Goal: Task Accomplishment & Management: Manage account settings

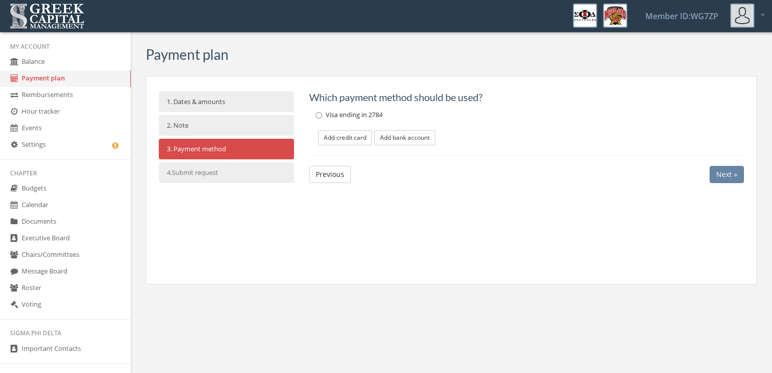
scroll to position [184, 0]
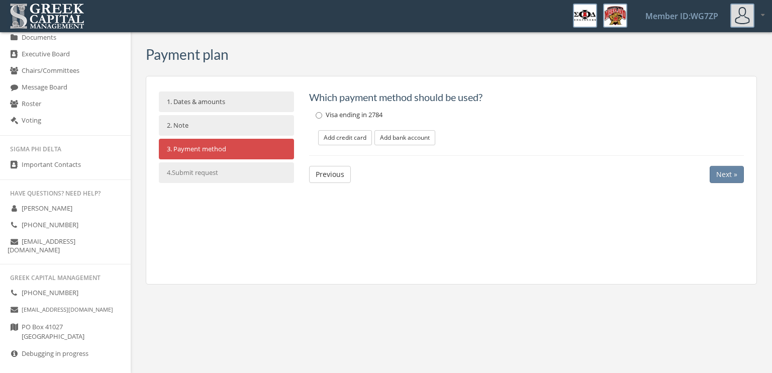
click at [17, 349] on icon at bounding box center [14, 353] width 10 height 9
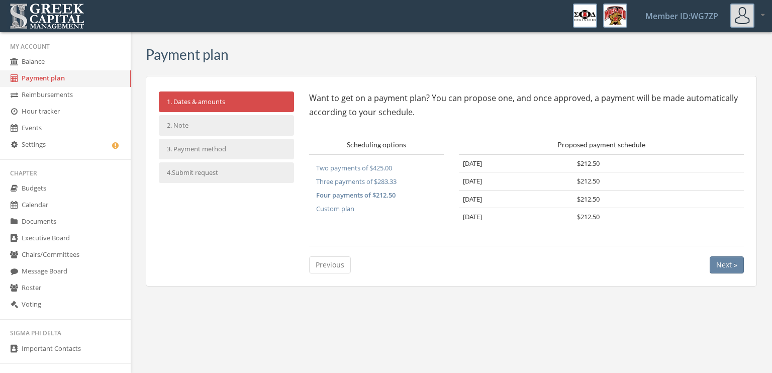
click at [44, 89] on link "Reimbursements" at bounding box center [65, 95] width 131 height 17
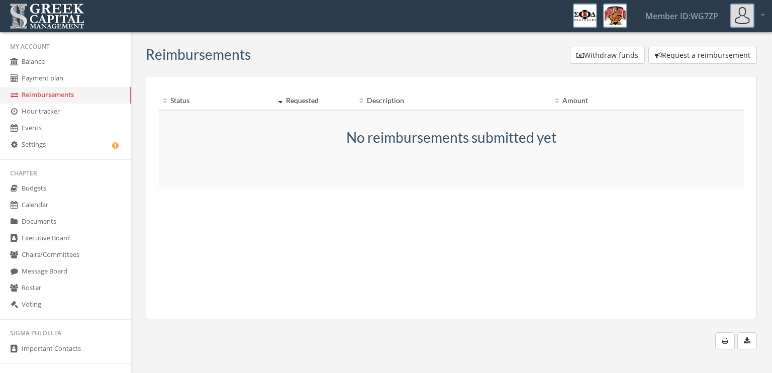
click at [56, 112] on link "Hour tracker" at bounding box center [65, 112] width 131 height 17
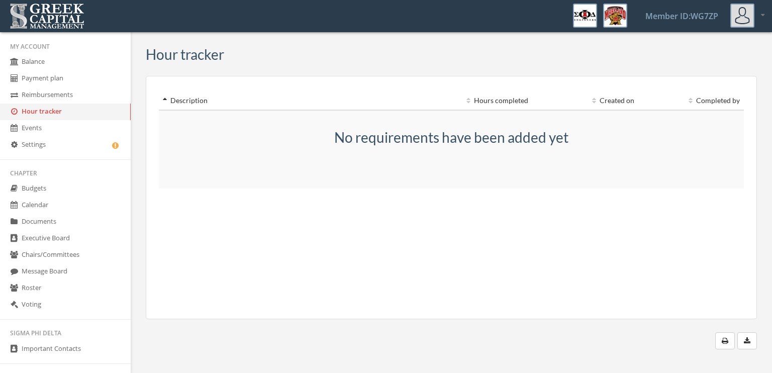
click at [66, 124] on link "Events" at bounding box center [65, 128] width 131 height 17
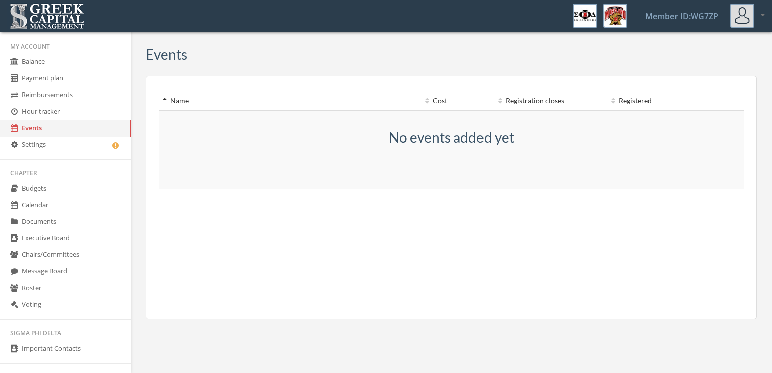
click at [72, 141] on link "Settings" at bounding box center [65, 145] width 131 height 17
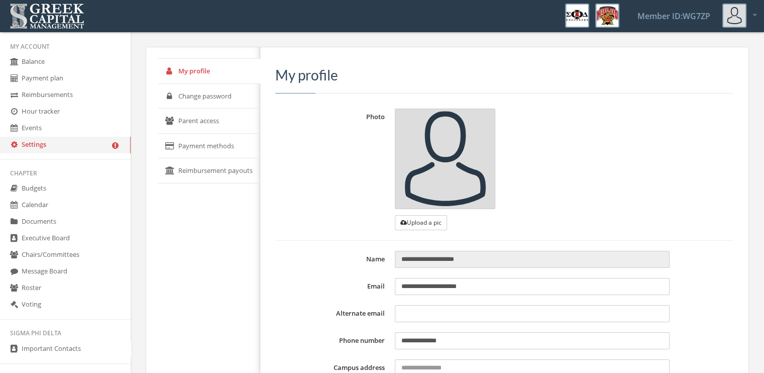
click at [197, 149] on link "Payment methods" at bounding box center [209, 146] width 103 height 25
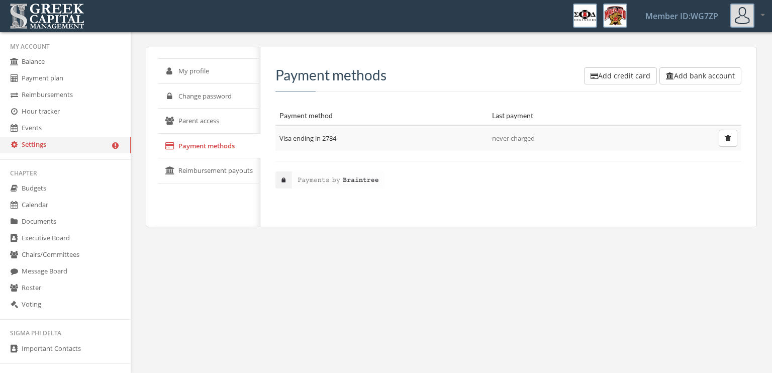
click at [215, 167] on link "Reimbursement payouts" at bounding box center [209, 170] width 103 height 25
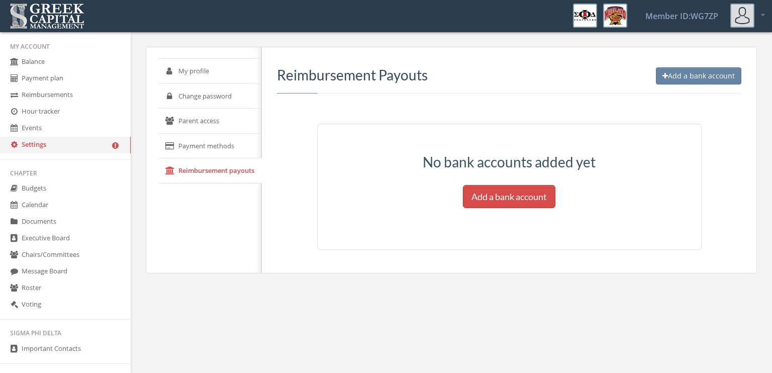
click at [224, 102] on link "Change password" at bounding box center [210, 96] width 104 height 25
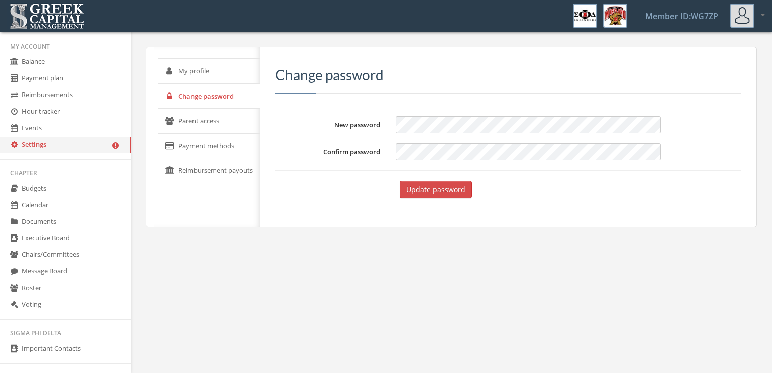
click at [230, 117] on link "Parent access" at bounding box center [209, 121] width 103 height 25
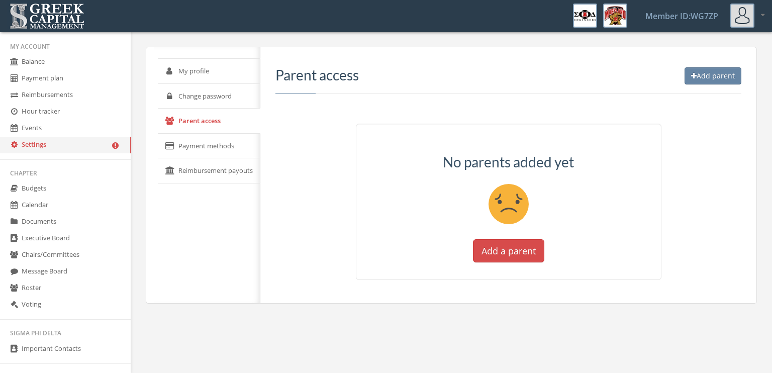
click at [216, 100] on link "Change password" at bounding box center [209, 96] width 103 height 25
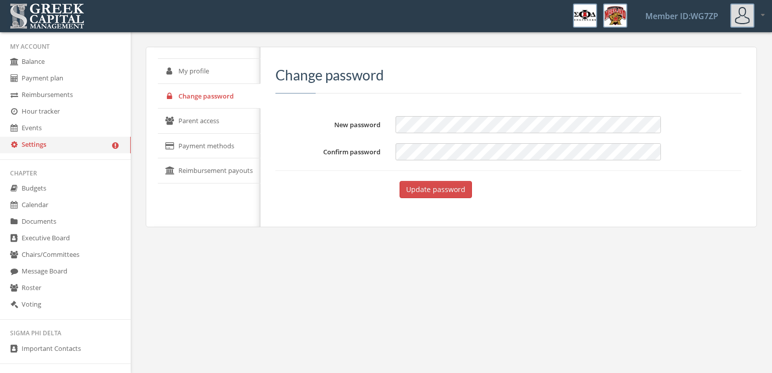
click at [191, 70] on link "My profile" at bounding box center [209, 71] width 103 height 25
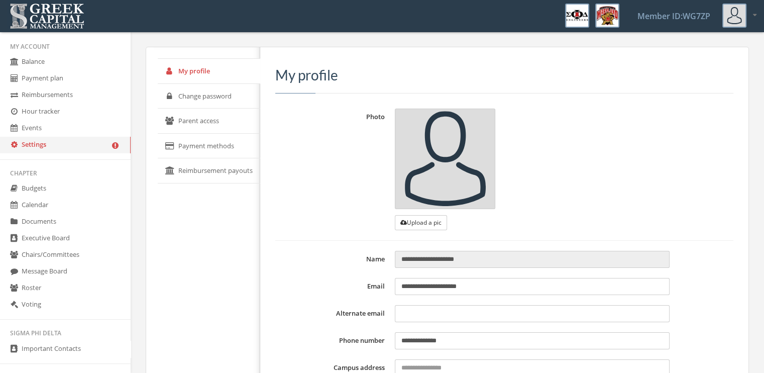
click at [210, 90] on link "Change password" at bounding box center [209, 96] width 103 height 25
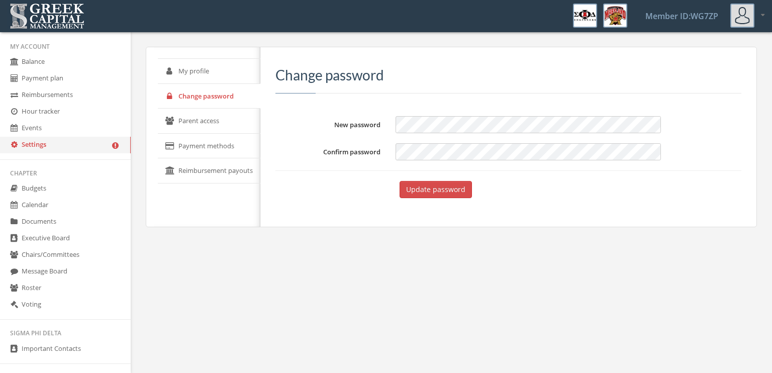
click at [258, 230] on div "My profile Change password Parent access Payment methods Reimbursement payouts …" at bounding box center [451, 143] width 626 height 193
click at [223, 72] on link "My profile" at bounding box center [209, 71] width 103 height 25
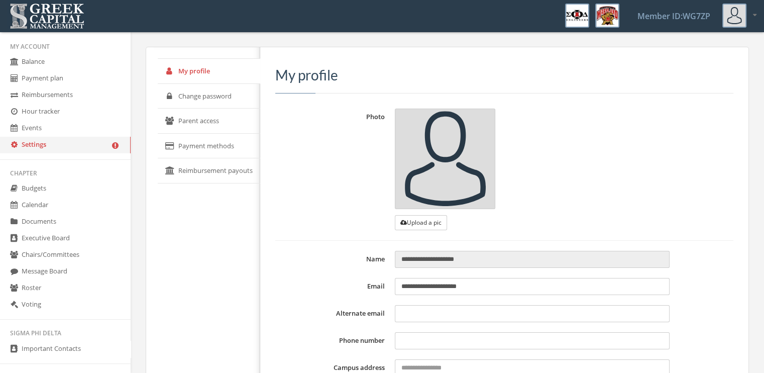
type input "**********"
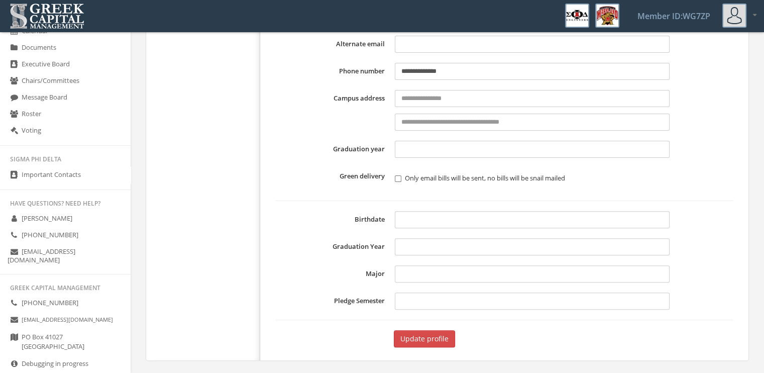
scroll to position [184, 0]
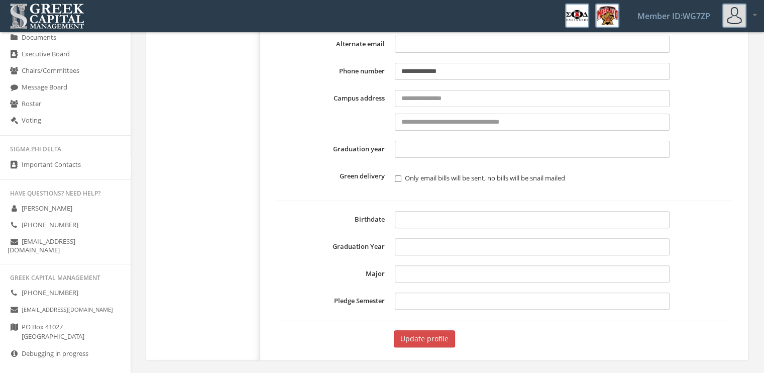
click at [36, 346] on link "Debugging in progress" at bounding box center [65, 354] width 131 height 17
click at [13, 349] on icon at bounding box center [14, 353] width 10 height 9
drag, startPoint x: 13, startPoint y: 344, endPoint x: 32, endPoint y: 359, distance: 24.3
click at [32, 359] on ul "Greek Capital Management [PHONE_NUMBER] [EMAIL_ADDRESS][DOMAIN_NAME] [GEOGRAPHI…" at bounding box center [65, 328] width 131 height 117
click at [17, 349] on icon at bounding box center [14, 353] width 10 height 9
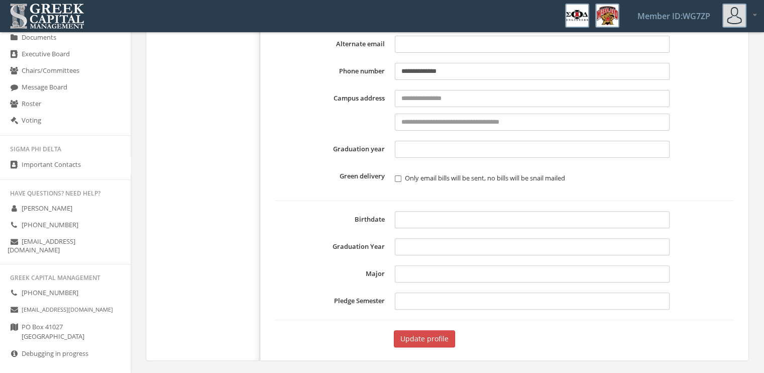
drag, startPoint x: 72, startPoint y: 349, endPoint x: 162, endPoint y: 61, distance: 302.1
click at [162, 61] on div "My profile Change password Parent access Payment methods Reimbursement payouts" at bounding box center [207, 69] width 107 height 582
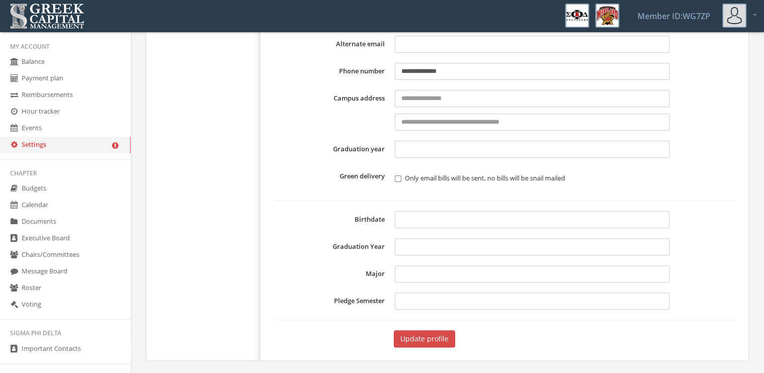
scroll to position [0, 0]
click at [68, 79] on link "Payment plan" at bounding box center [65, 78] width 131 height 17
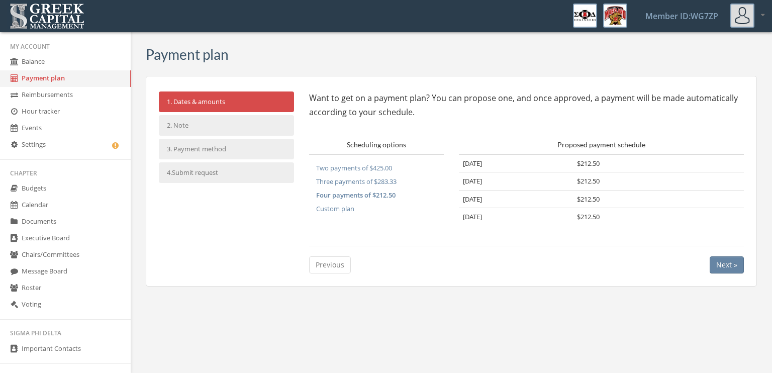
click at [386, 196] on button "Four payments of $212.50" at bounding box center [355, 195] width 93 height 14
click at [718, 261] on button "Next »" at bounding box center [727, 264] width 34 height 17
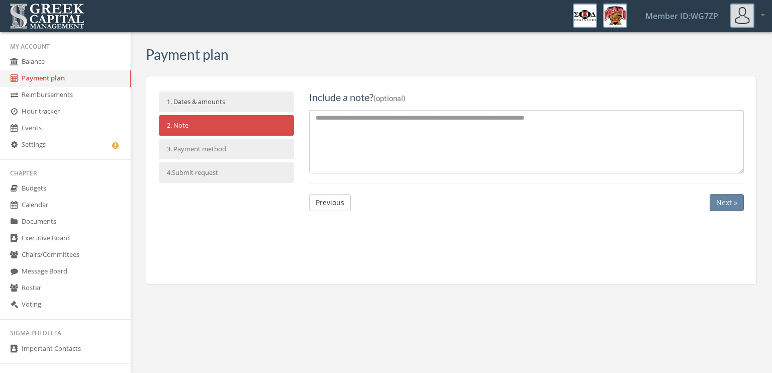
click at [724, 200] on button "Next »" at bounding box center [727, 202] width 34 height 17
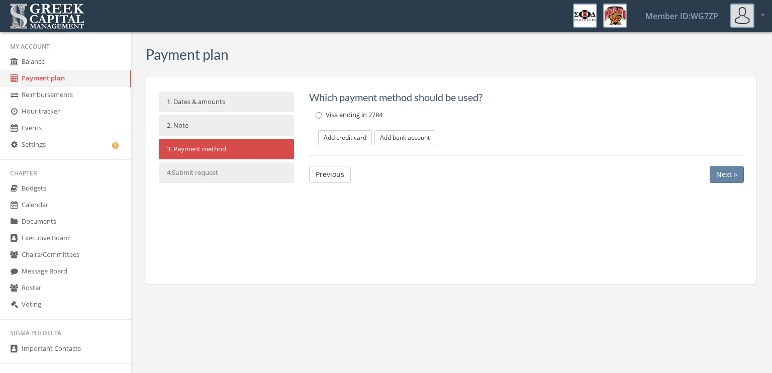
click at [730, 171] on button "Next »" at bounding box center [727, 174] width 34 height 17
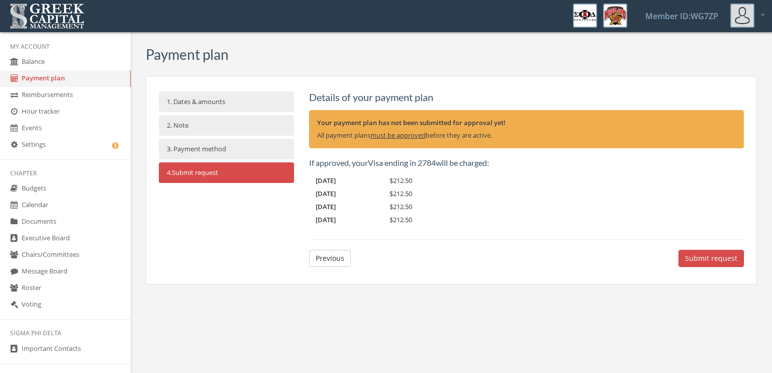
click at [565, 320] on body "My account Logout Toggle search Member ID: WG7ZP My account Logout Member ID: W…" at bounding box center [386, 186] width 772 height 373
click at [97, 138] on link "Settings" at bounding box center [65, 145] width 131 height 17
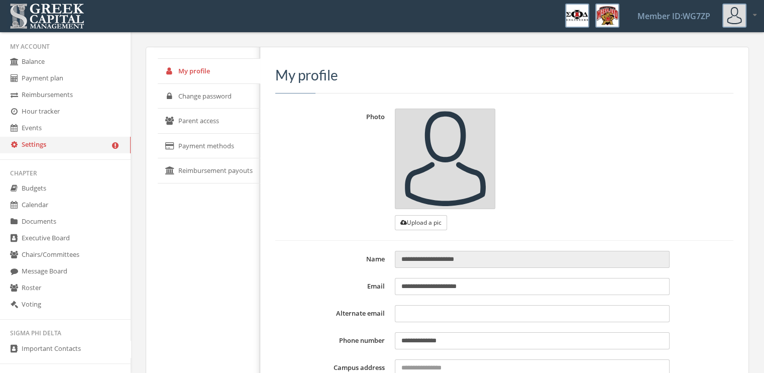
click at [189, 165] on link "Reimbursement payouts" at bounding box center [209, 170] width 103 height 25
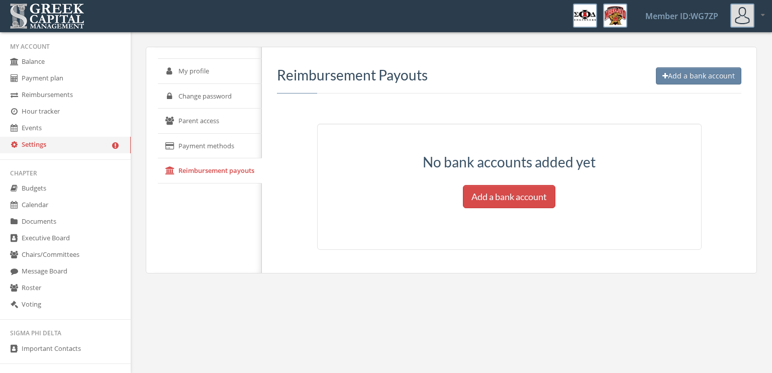
click at [206, 150] on link "Payment methods" at bounding box center [210, 146] width 104 height 25
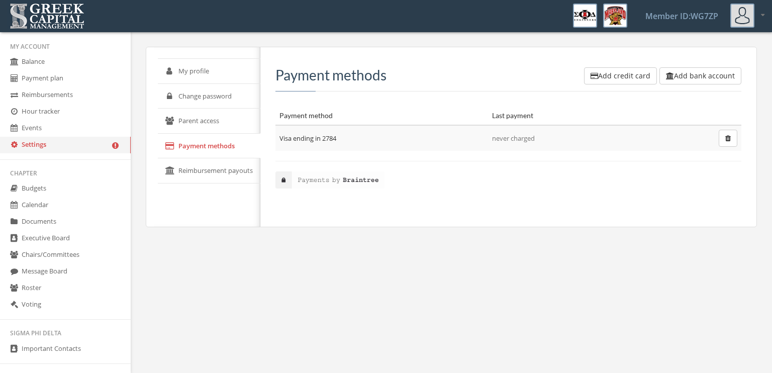
click at [201, 121] on link "Parent access" at bounding box center [209, 121] width 103 height 25
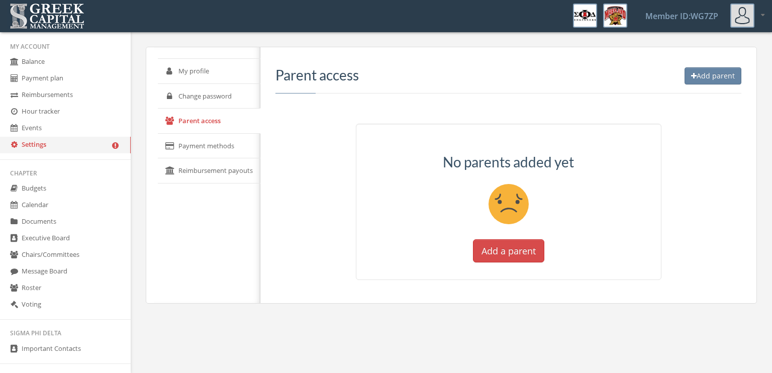
click at [201, 96] on link "Change password" at bounding box center [209, 96] width 103 height 25
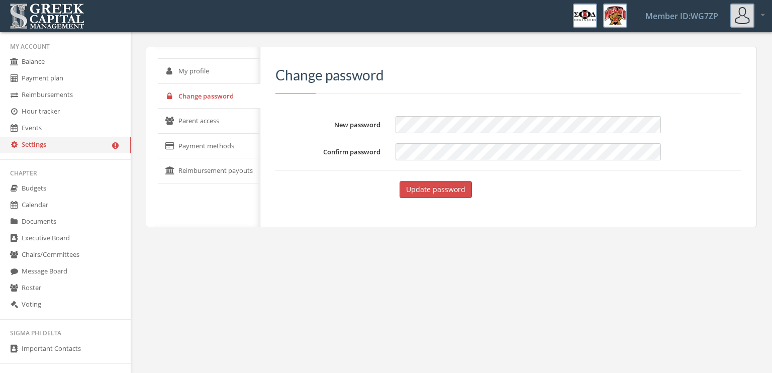
click at [211, 84] on link "Change password" at bounding box center [209, 96] width 103 height 25
click at [199, 68] on link "My profile" at bounding box center [209, 71] width 103 height 25
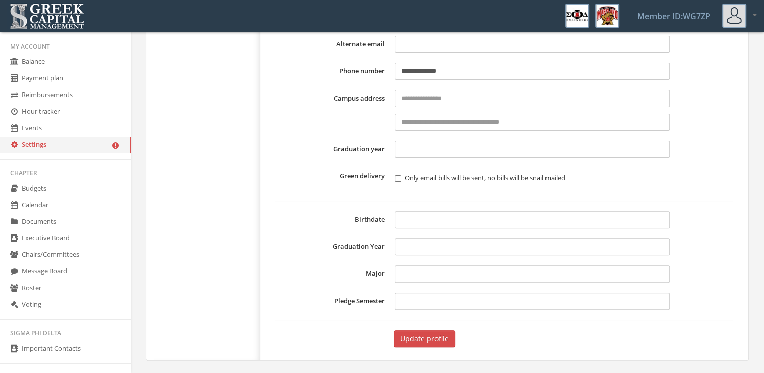
scroll to position [184, 0]
